Goal: Transaction & Acquisition: Purchase product/service

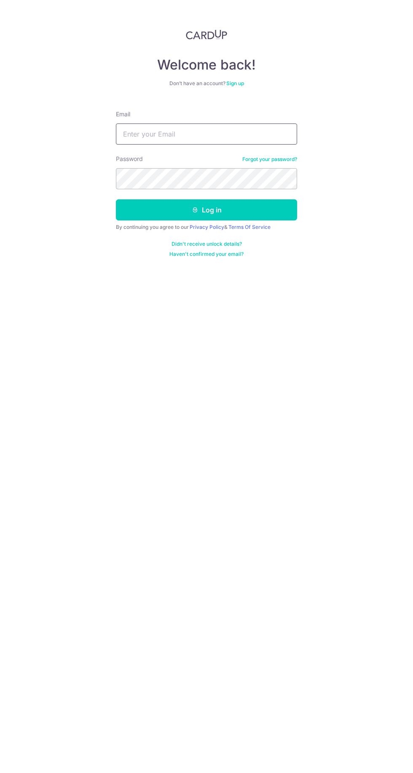
type input "[EMAIL_ADDRESS][DOMAIN_NAME]"
click at [116, 199] on button "Log in" at bounding box center [206, 209] width 181 height 21
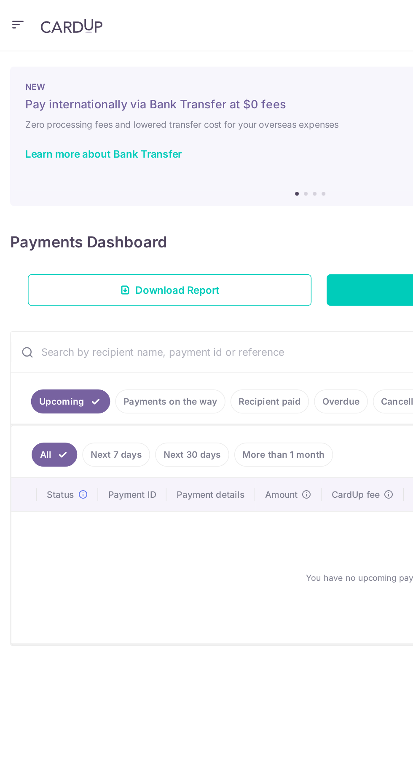
click at [9, 16] on icon "button" at bounding box center [12, 16] width 10 height 11
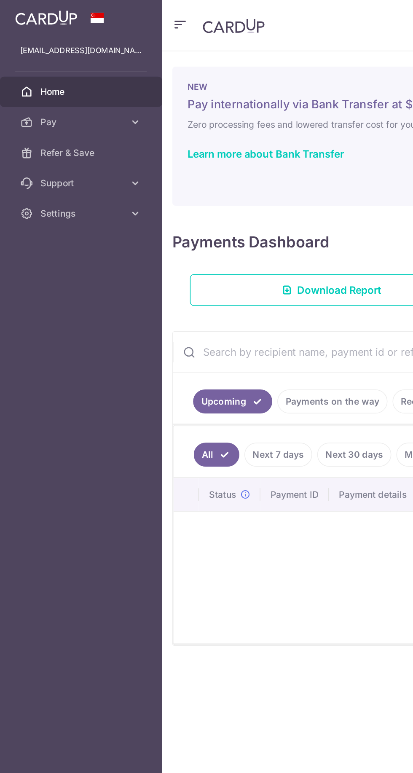
click at [9, 14] on link at bounding box center [31, 10] width 48 height 15
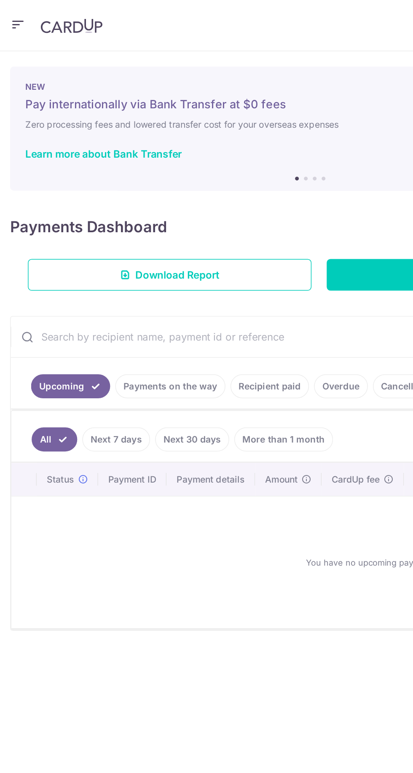
click at [7, 20] on icon "button" at bounding box center [12, 16] width 10 height 11
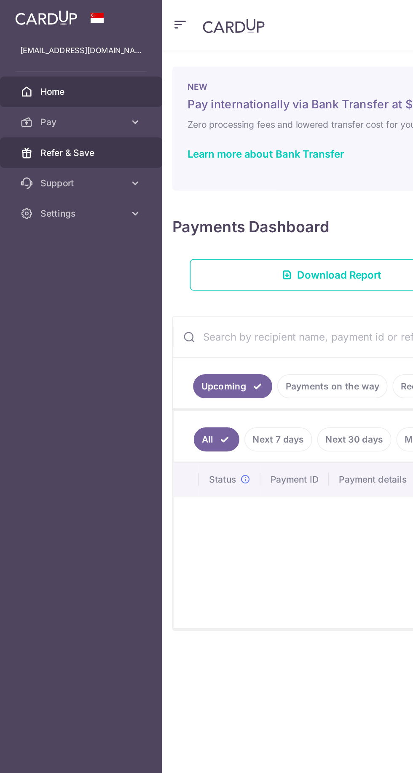
click at [25, 94] on link "Refer & Save" at bounding box center [54, 101] width 108 height 20
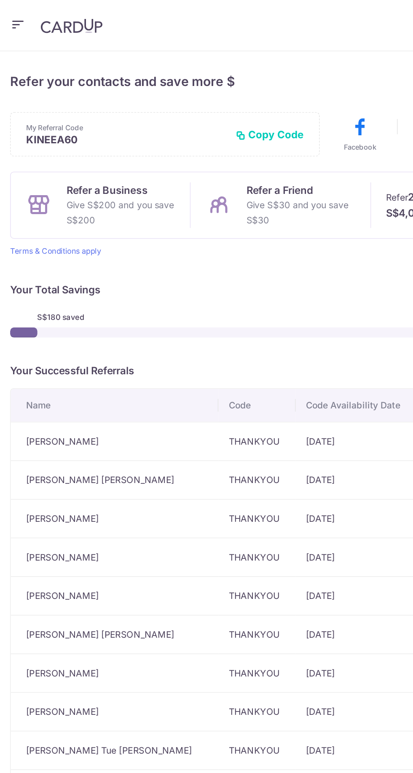
click at [13, 20] on icon "button" at bounding box center [12, 16] width 10 height 11
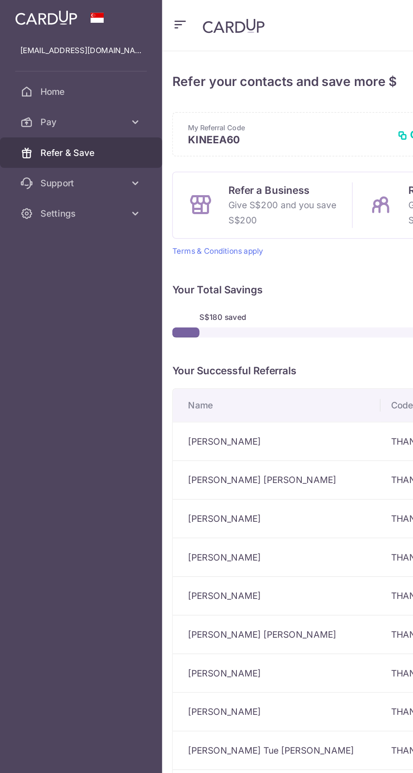
click at [95, 86] on link "Pay" at bounding box center [54, 81] width 108 height 20
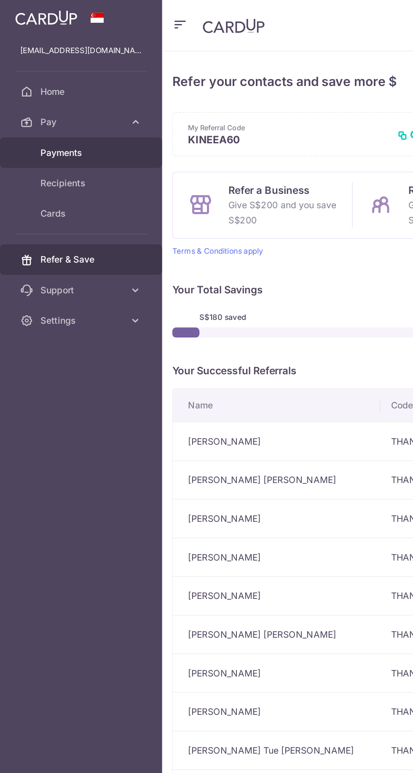
click at [86, 103] on link "Payments" at bounding box center [54, 101] width 108 height 20
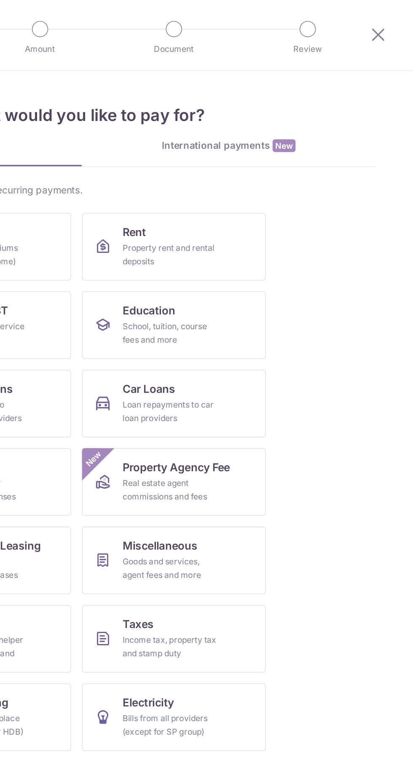
click at [322, 91] on div "International payments New" at bounding box center [298, 90] width 183 height 9
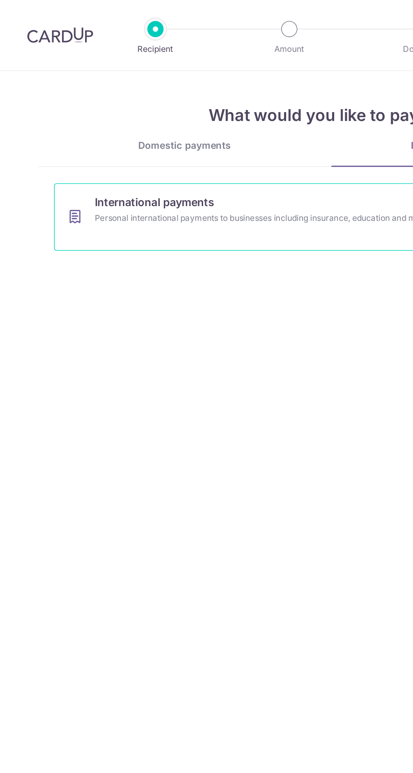
click at [204, 137] on div "Personal international payments to businesses including insurance, education an…" at bounding box center [197, 136] width 277 height 8
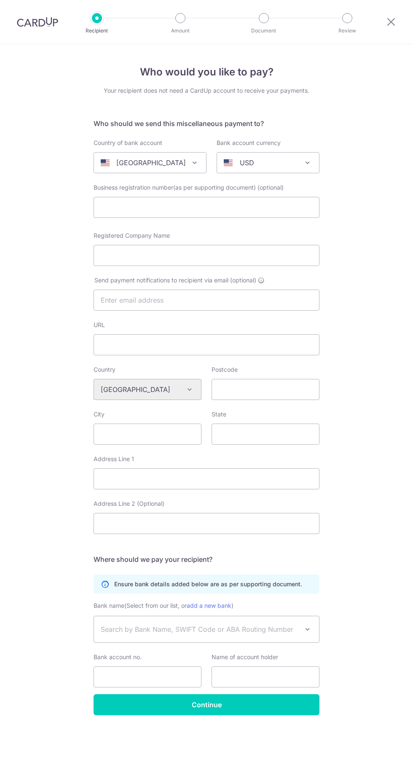
select select
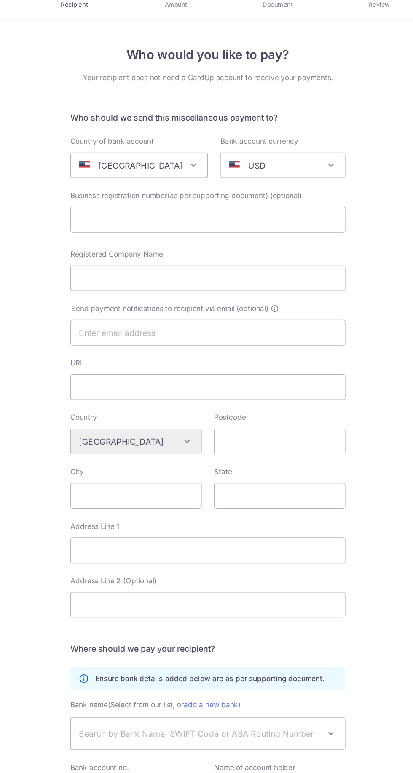
click at [119, 161] on p "United States" at bounding box center [151, 163] width 70 height 10
type input "malaysia"
select select "159"
select select "Malaysia"
select select
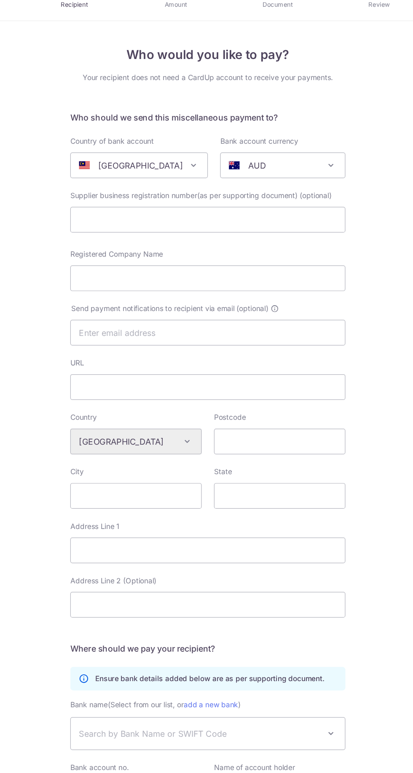
click at [225, 162] on span at bounding box center [228, 162] width 9 height 7
type input "my"
select select "4"
click at [302, 210] on input "text" at bounding box center [207, 207] width 226 height 21
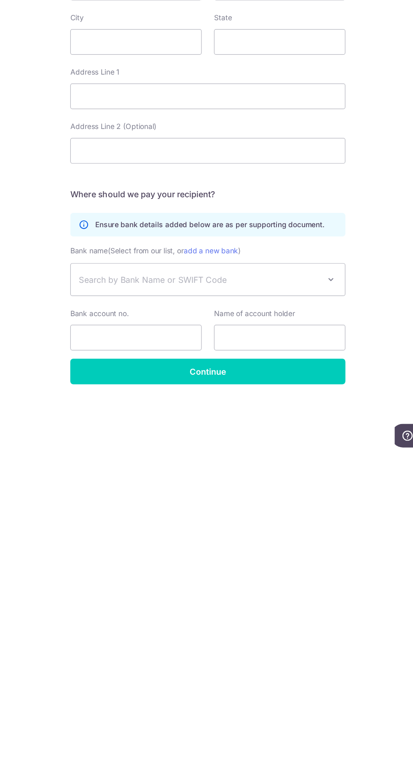
click at [306, 636] on span "Search by Bank Name or SWIFT Code" at bounding box center [206, 629] width 225 height 26
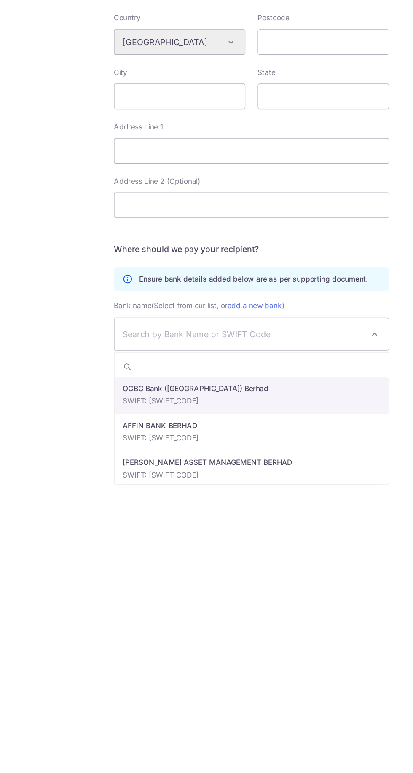
click at [306, 629] on span at bounding box center [308, 629] width 10 height 10
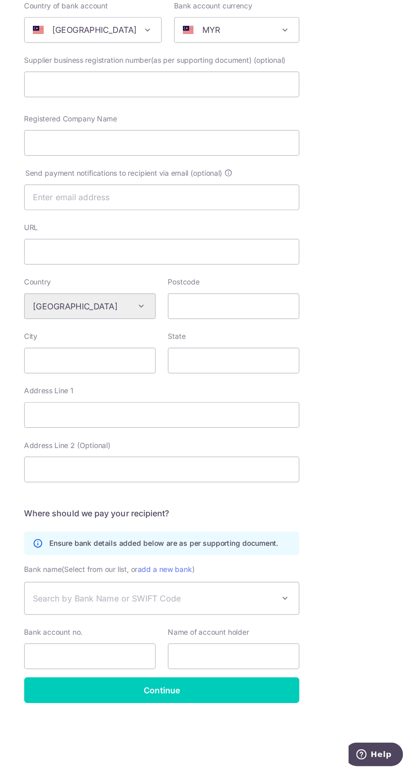
scroll to position [1, 0]
